Goal: Information Seeking & Learning: Learn about a topic

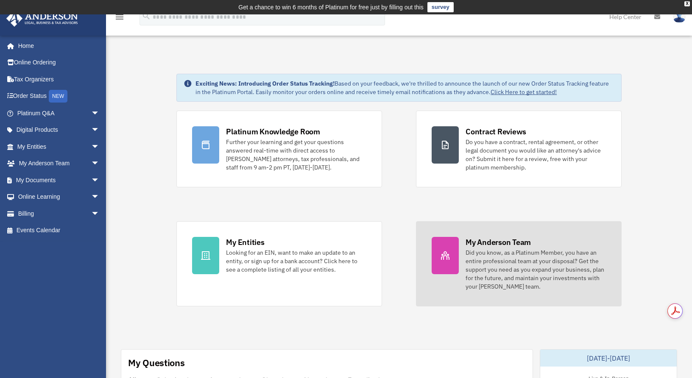
click at [504, 240] on div "My Anderson Team" at bounding box center [498, 242] width 65 height 11
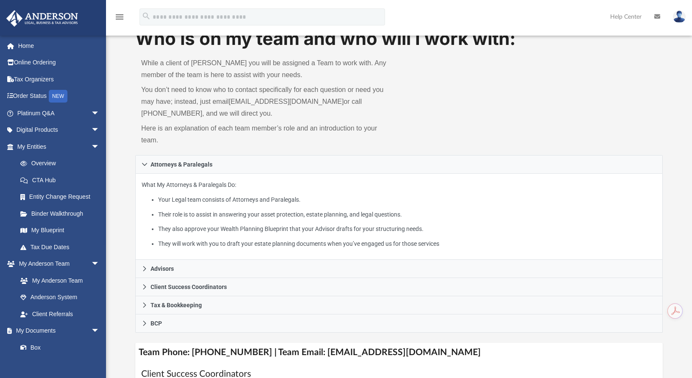
scroll to position [85, 0]
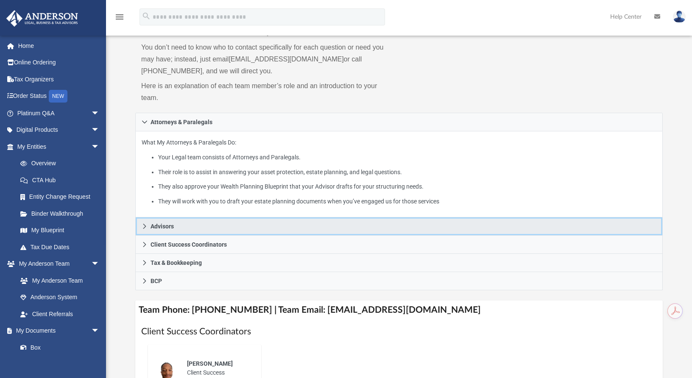
click at [215, 228] on link "Advisors" at bounding box center [399, 227] width 528 height 18
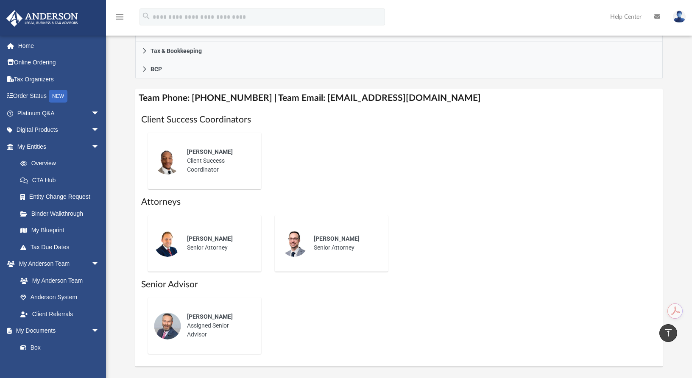
scroll to position [339, 0]
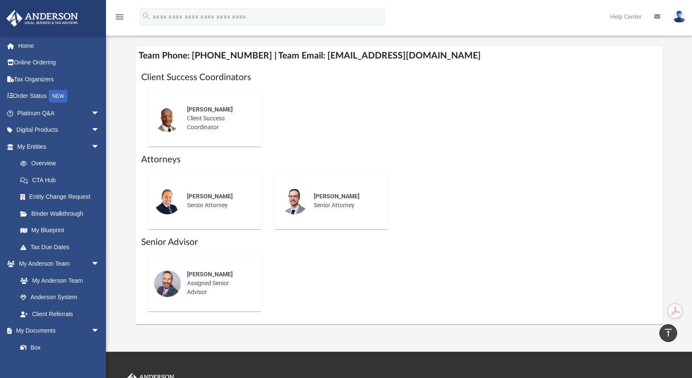
click at [348, 200] on span "Preston Knight" at bounding box center [337, 196] width 46 height 7
click at [206, 190] on div "Tyson Wade Senior Attorney" at bounding box center [218, 201] width 74 height 30
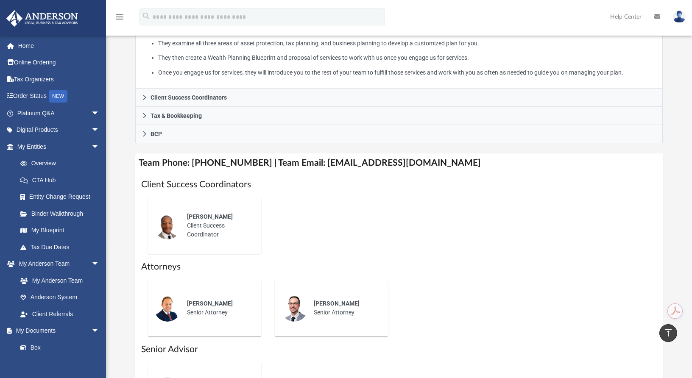
scroll to position [297, 0]
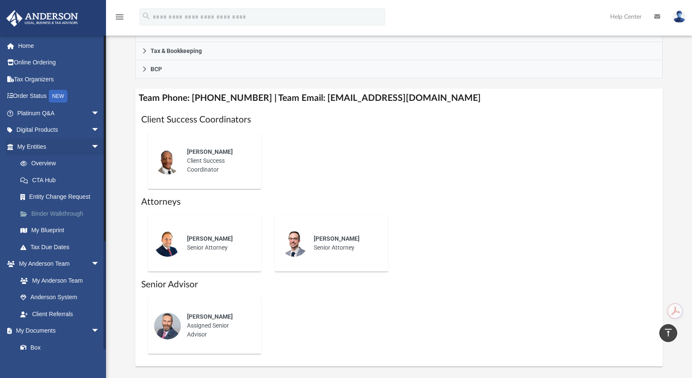
click at [63, 216] on link "Binder Walkthrough" at bounding box center [62, 213] width 101 height 17
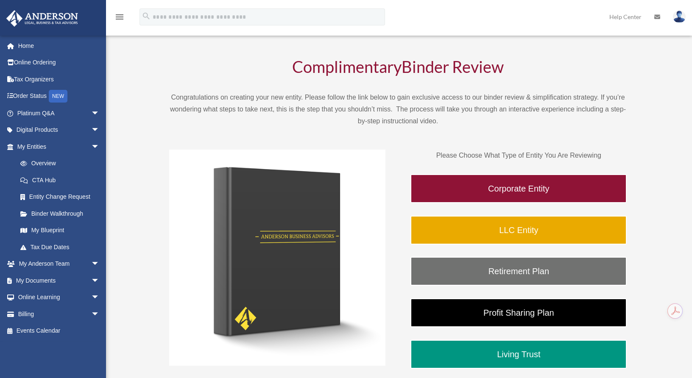
scroll to position [85, 0]
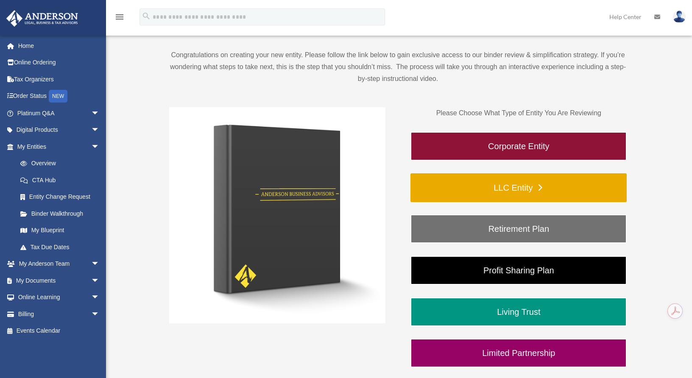
click at [534, 184] on link "LLC Entity" at bounding box center [519, 187] width 216 height 29
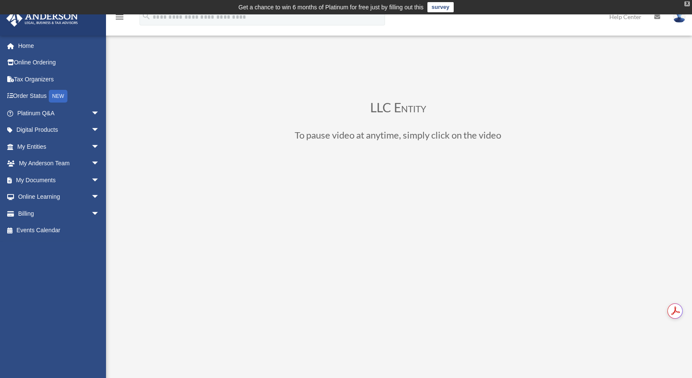
click at [685, 3] on div "X" at bounding box center [688, 3] width 6 height 5
